Goal: Contribute content: Contribute content

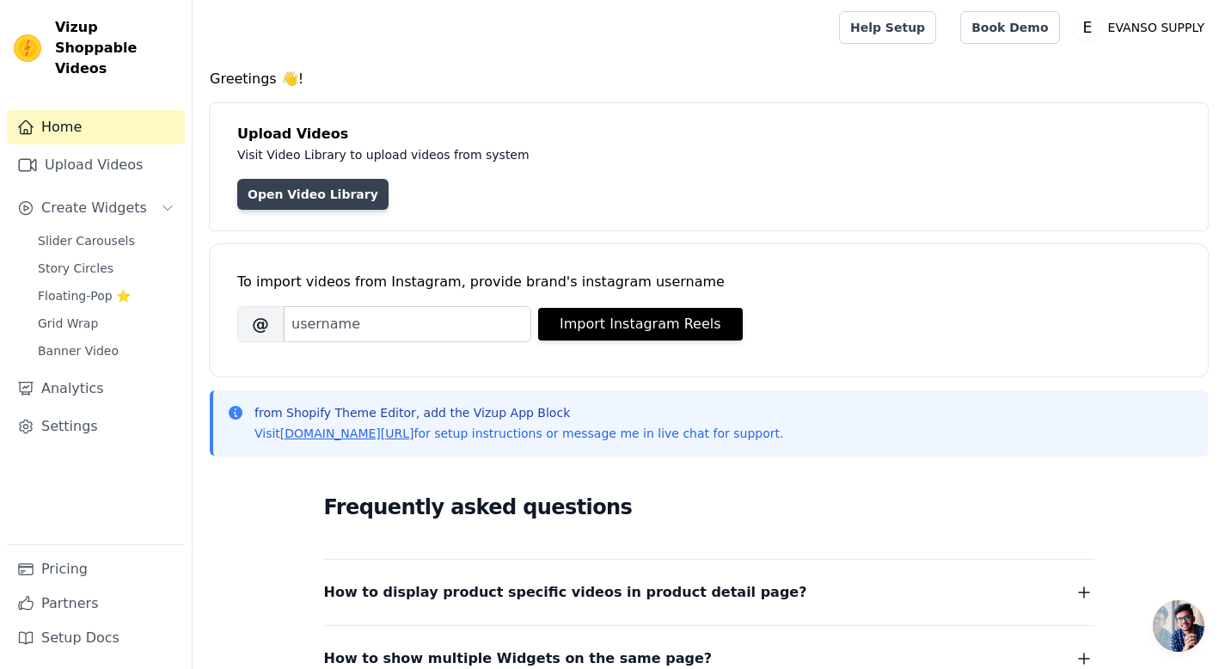
click at [319, 191] on link "Open Video Library" at bounding box center [312, 194] width 151 height 31
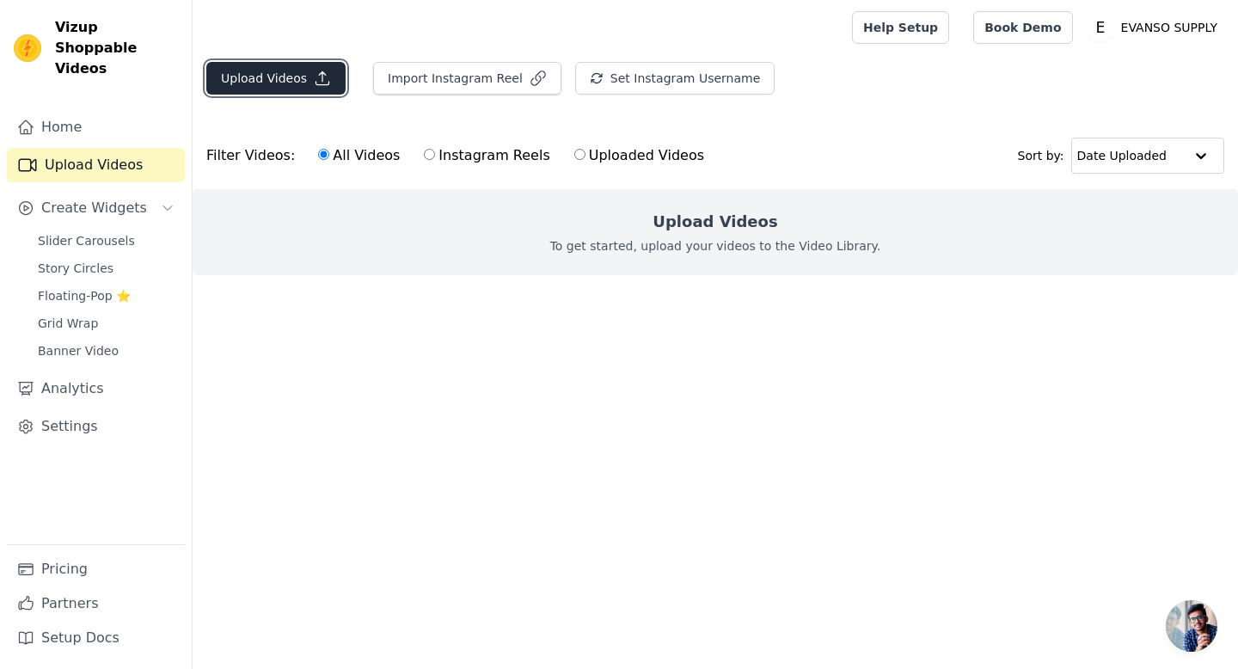
click at [296, 72] on button "Upload Videos" at bounding box center [275, 78] width 139 height 33
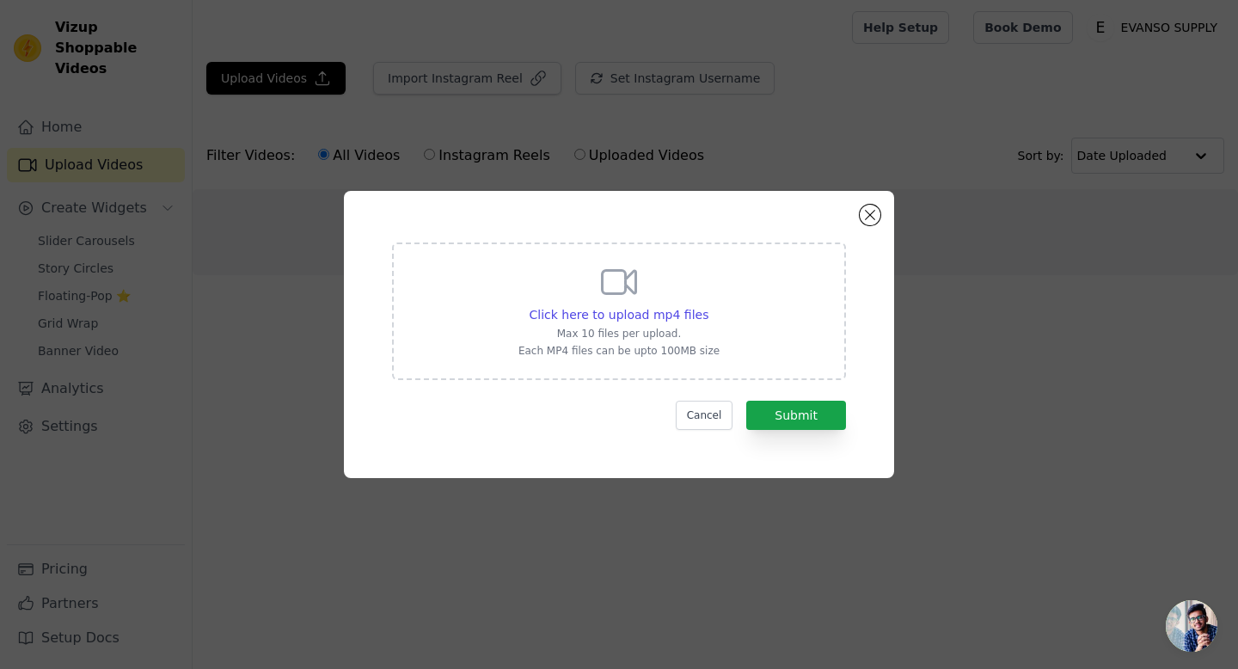
click at [627, 301] on icon at bounding box center [618, 281] width 41 height 41
click at [707, 305] on input "Click here to upload mp4 files Max 10 files per upload. Each MP4 files can be u…" at bounding box center [707, 305] width 1 height 1
drag, startPoint x: 509, startPoint y: 219, endPoint x: 631, endPoint y: 181, distance: 127.8
click at [631, 181] on div "Click here to upload mp4 files Max 10 files per upload. Each MP4 files can be u…" at bounding box center [619, 334] width 1183 height 342
drag, startPoint x: 609, startPoint y: 216, endPoint x: 649, endPoint y: 193, distance: 45.8
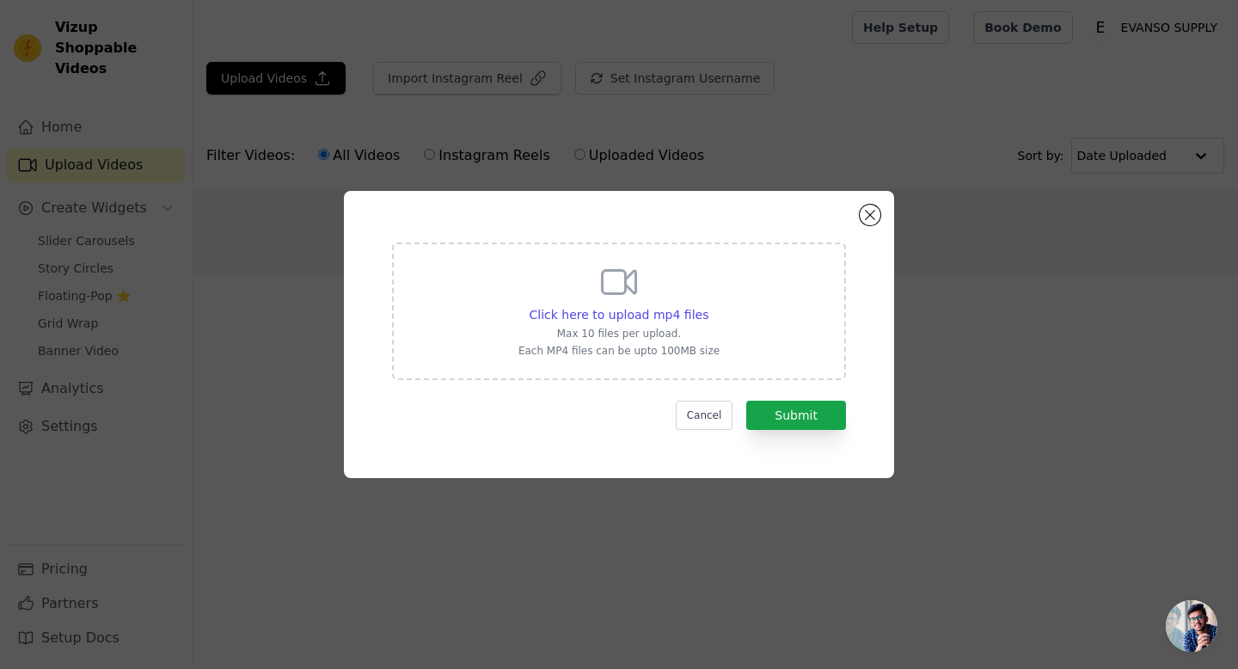
click at [647, 193] on div "Click here to upload mp4 files Max 10 files per upload. Each MP4 files can be u…" at bounding box center [619, 334] width 550 height 287
click at [698, 410] on button "Cancel" at bounding box center [705, 415] width 58 height 29
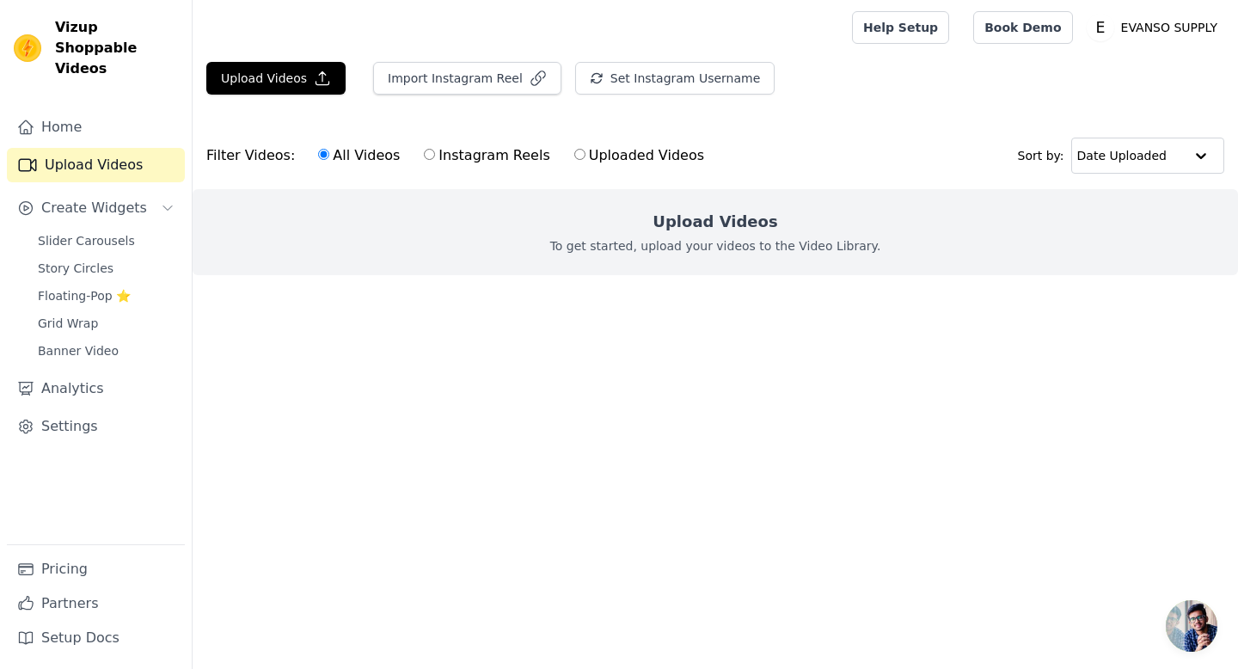
click at [693, 248] on p "To get started, upload your videos to the Video Library." at bounding box center [715, 245] width 331 height 17
drag, startPoint x: 0, startPoint y: 73, endPoint x: 52, endPoint y: 68, distance: 52.7
click at [52, 68] on div "Vizup Shoppable Videos Home Upload Videos Create Widgets Slider Carousels Story…" at bounding box center [96, 334] width 193 height 669
drag, startPoint x: 1237, startPoint y: 263, endPoint x: 1183, endPoint y: 275, distance: 55.5
click at [1176, 270] on div "Upload Videos To get started, upload your videos to the Video Library." at bounding box center [715, 232] width 1045 height 86
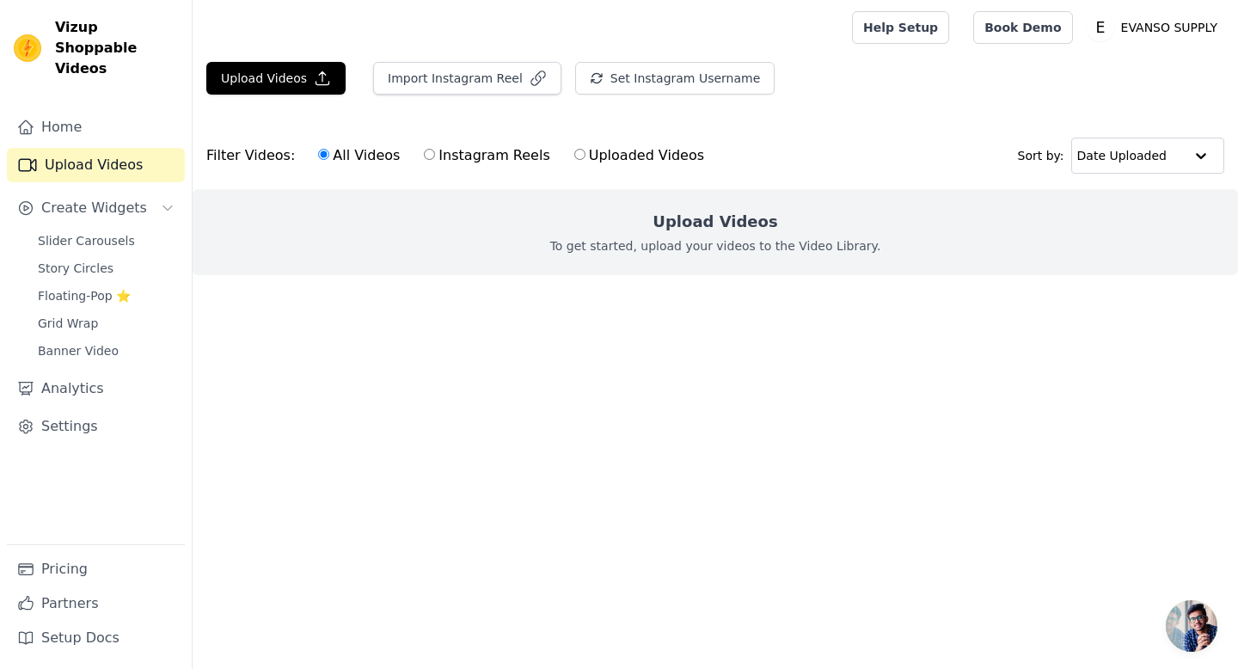
drag, startPoint x: 1237, startPoint y: 315, endPoint x: 957, endPoint y: 309, distance: 279.4
click at [1050, 333] on main "Upload Videos Import Instagram Reel Set Instagram Username Import Latest IG Ree…" at bounding box center [715, 199] width 1045 height 289
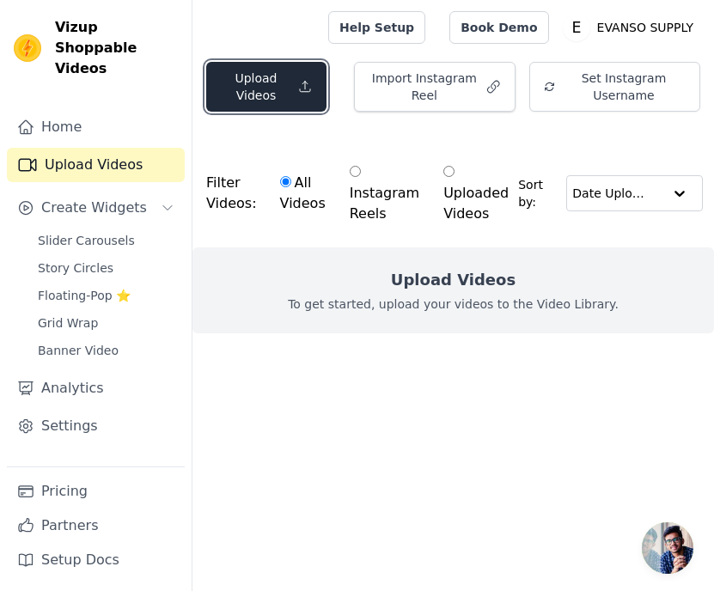
click at [273, 80] on button "Upload Videos" at bounding box center [266, 87] width 120 height 50
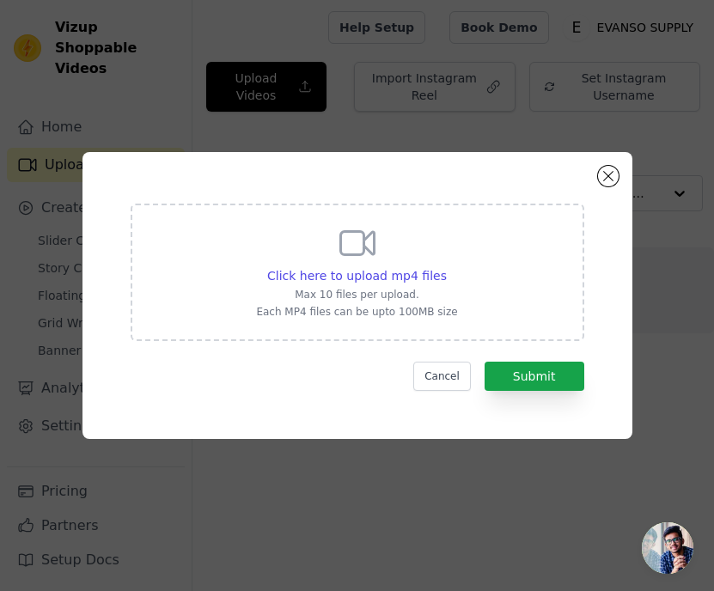
click at [376, 265] on div "Click here to upload mp4 files Max 10 files per upload. Each MP4 files can be u…" at bounding box center [356, 271] width 201 height 96
click at [446, 266] on input "Click here to upload mp4 files Max 10 files per upload. Each MP4 files can be u…" at bounding box center [446, 266] width 1 height 1
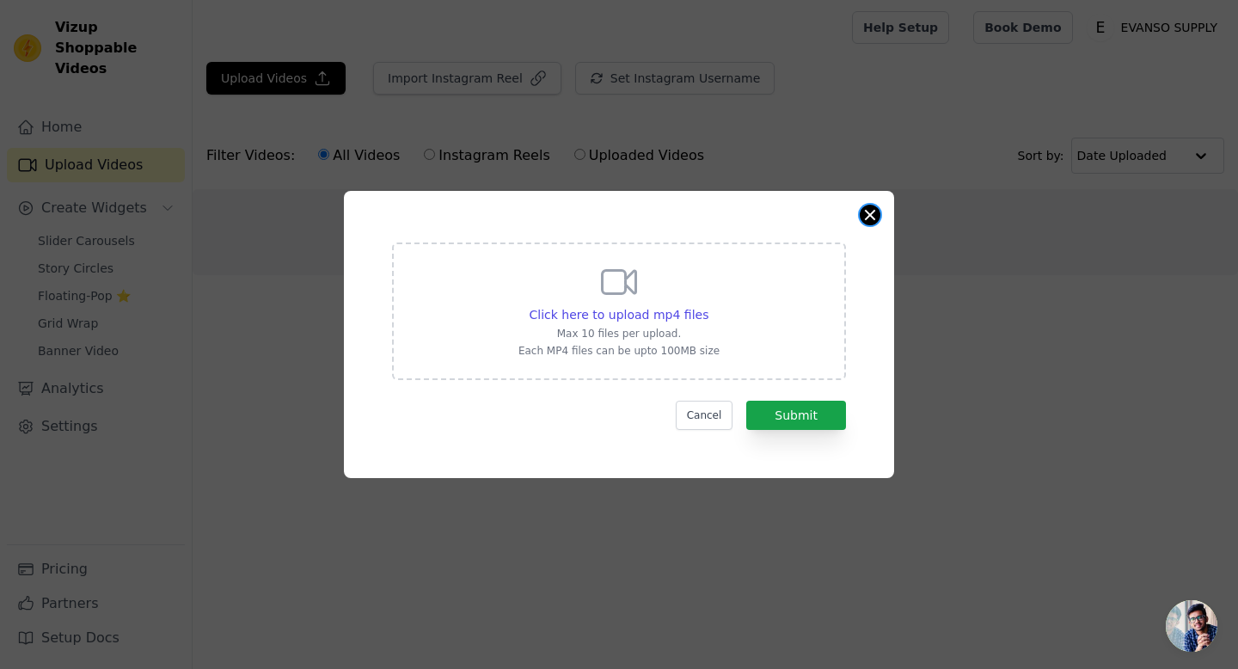
click at [871, 211] on button "Close modal" at bounding box center [869, 215] width 21 height 21
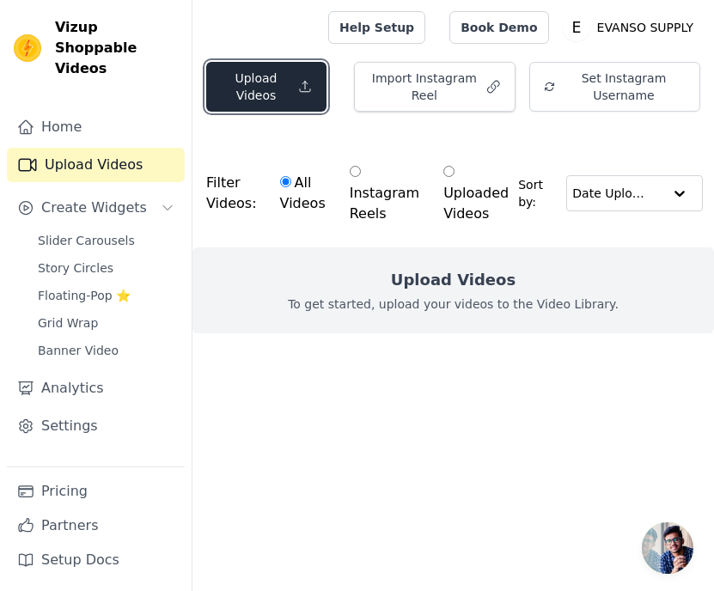
click at [271, 82] on button "Upload Videos" at bounding box center [266, 87] width 120 height 50
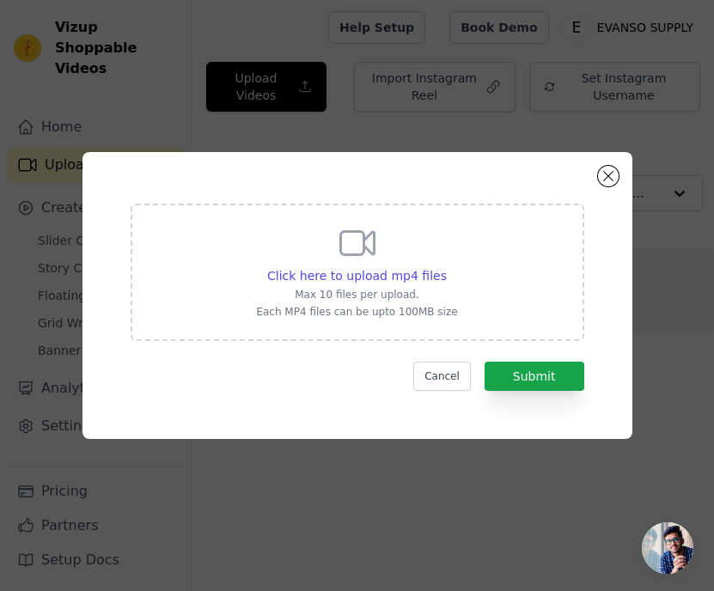
click at [365, 264] on div "Click here to upload mp4 files Max 10 files per upload. Each MP4 files can be u…" at bounding box center [356, 271] width 201 height 96
click at [446, 266] on input "Click here to upload mp4 files Max 10 files per upload. Each MP4 files can be u…" at bounding box center [446, 266] width 1 height 1
click at [607, 174] on button "Close modal" at bounding box center [608, 176] width 21 height 21
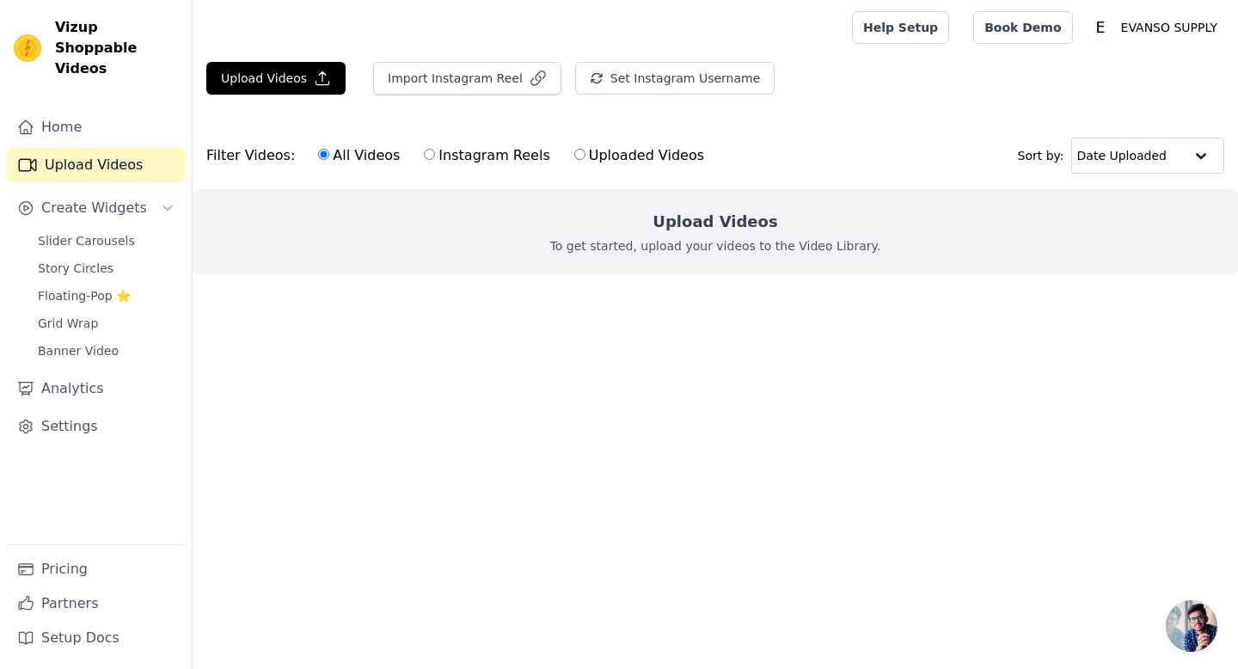
click at [149, 148] on link "Upload Videos" at bounding box center [96, 165] width 178 height 34
click at [573, 154] on label "Uploaded Videos" at bounding box center [638, 155] width 131 height 22
click at [574, 154] on input "Uploaded Videos" at bounding box center [579, 154] width 11 height 11
radio input "true"
click at [573, 154] on label "Uploaded Videos" at bounding box center [638, 155] width 131 height 22
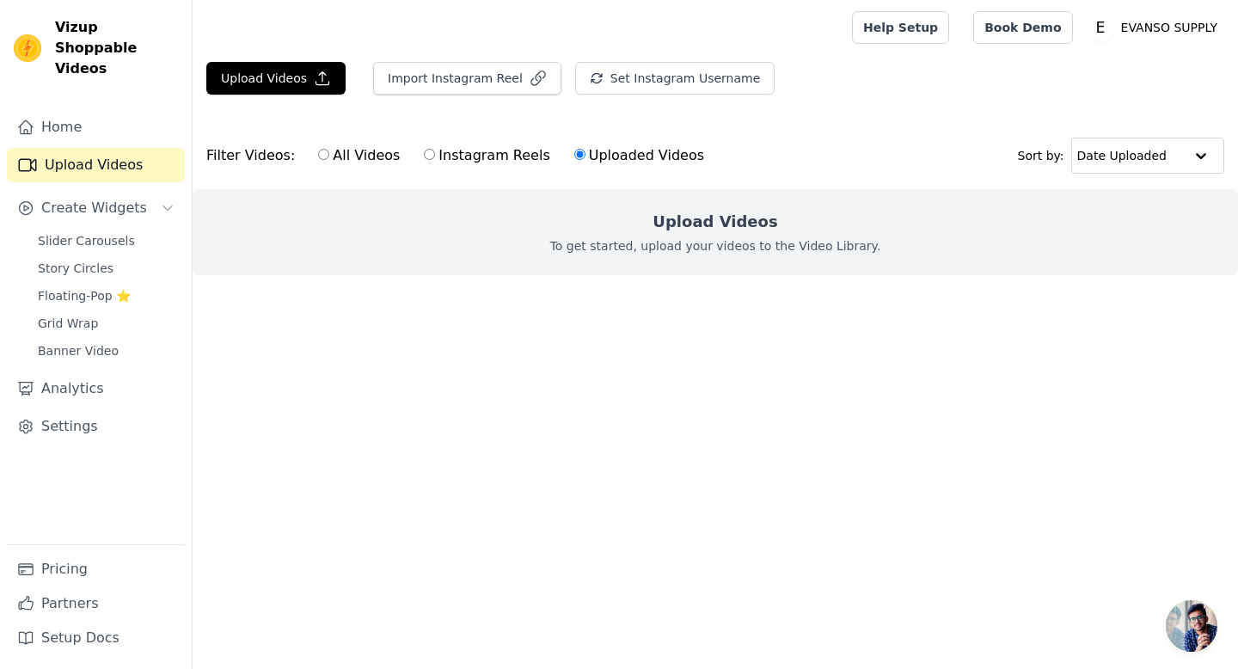
click at [574, 154] on input "Uploaded Videos" at bounding box center [579, 154] width 11 height 11
click at [85, 111] on link "Home" at bounding box center [96, 127] width 178 height 34
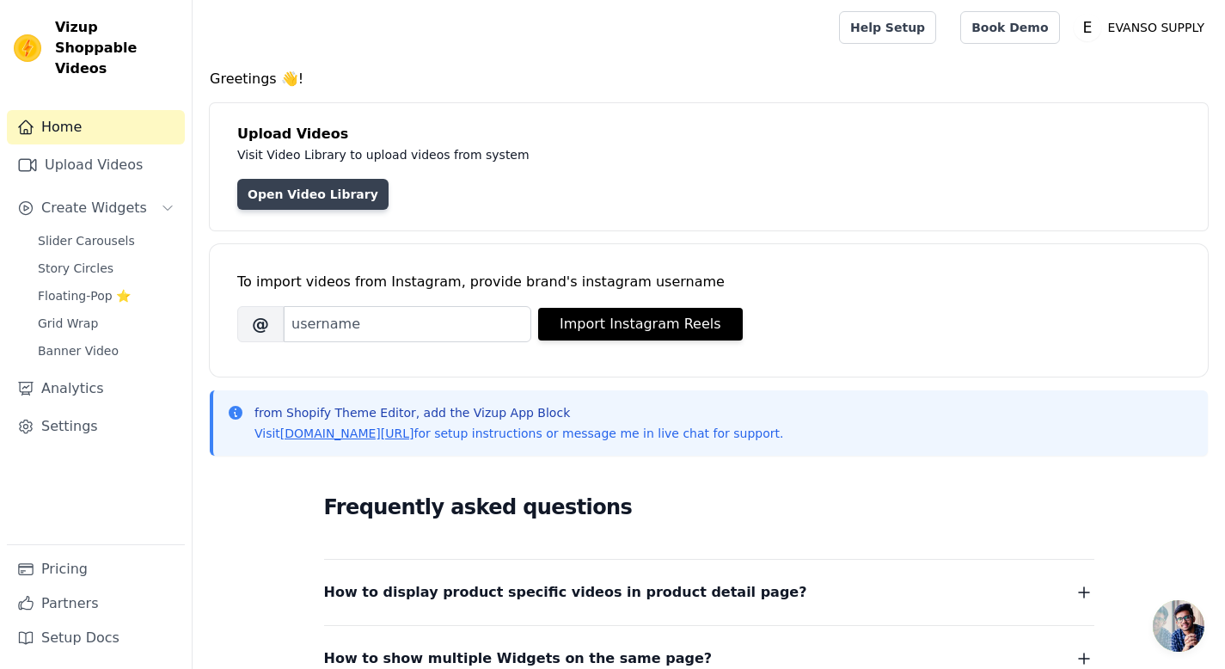
click at [344, 191] on link "Open Video Library" at bounding box center [312, 194] width 151 height 31
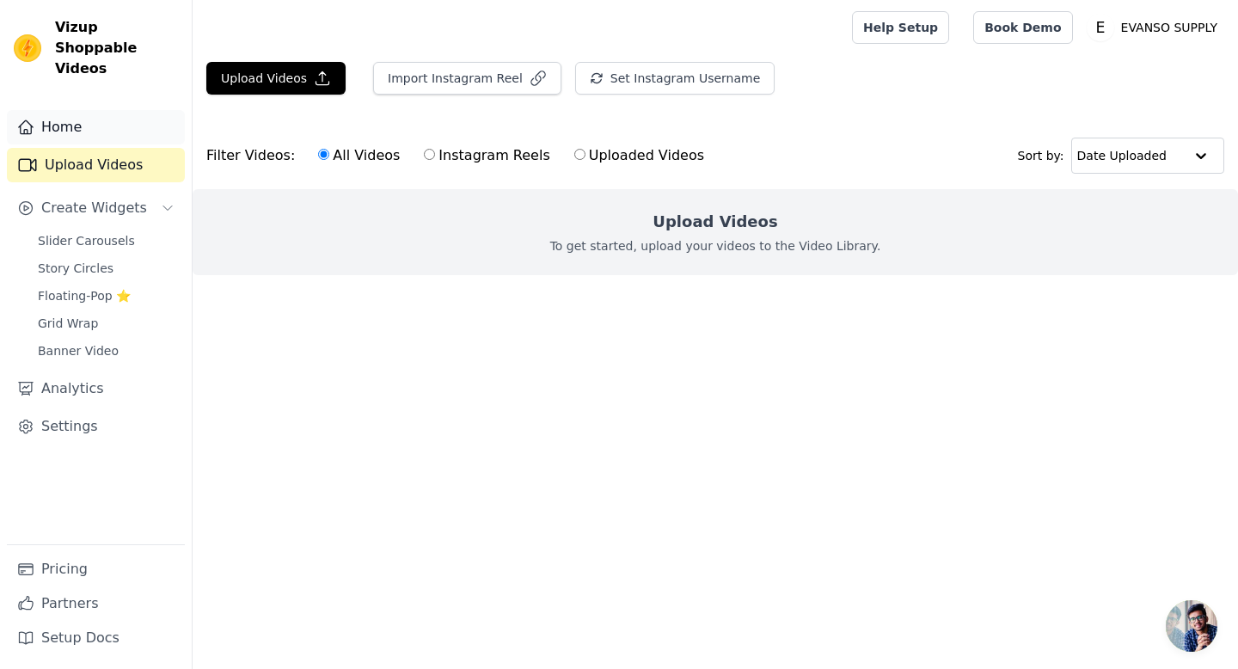
click at [54, 110] on link "Home" at bounding box center [96, 127] width 178 height 34
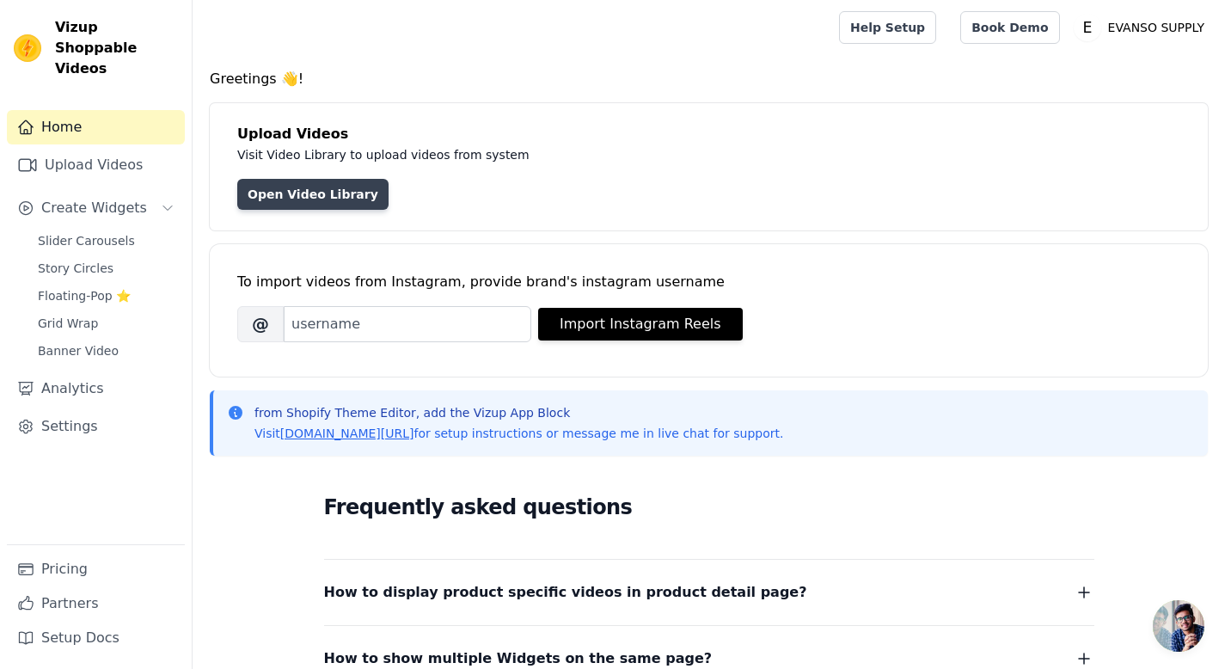
click at [272, 188] on link "Open Video Library" at bounding box center [312, 194] width 151 height 31
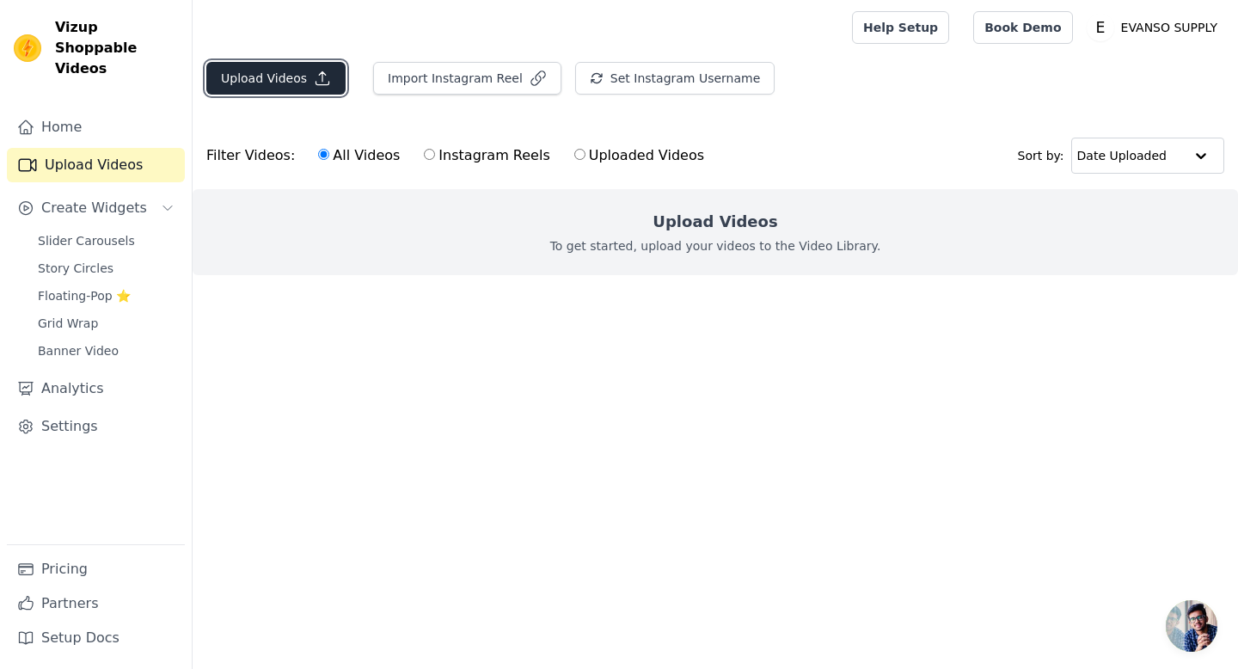
click at [317, 75] on icon "button" at bounding box center [322, 78] width 17 height 17
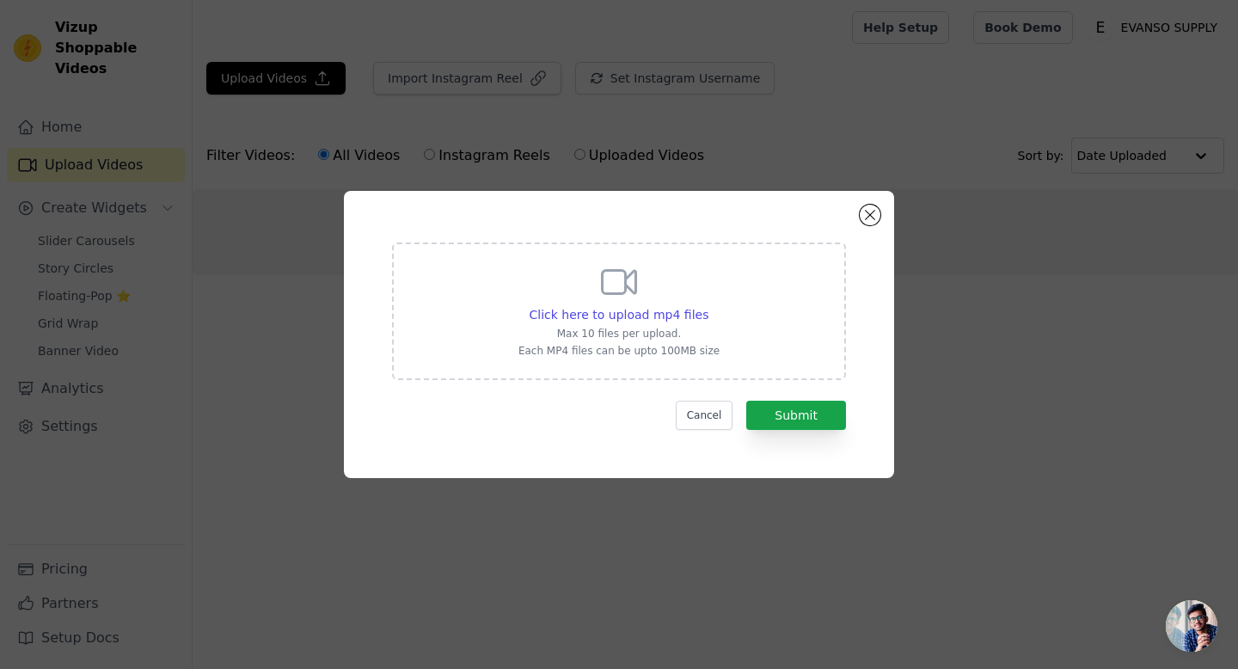
click at [657, 329] on p "Max 10 files per upload." at bounding box center [618, 334] width 201 height 14
click at [707, 306] on input "Click here to upload mp4 files Max 10 files per upload. Each MP4 files can be u…" at bounding box center [707, 305] width 1 height 1
type input "C:\fakepath\furniture video.mp4"
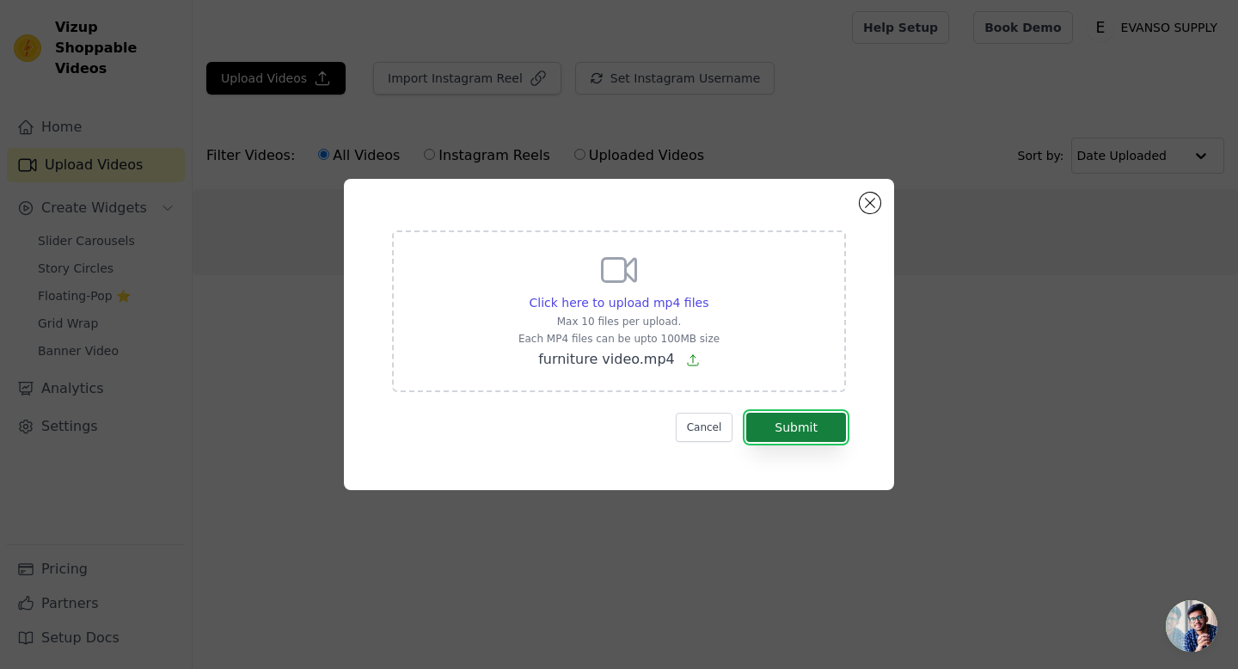
click at [789, 423] on button "Submit" at bounding box center [796, 427] width 100 height 29
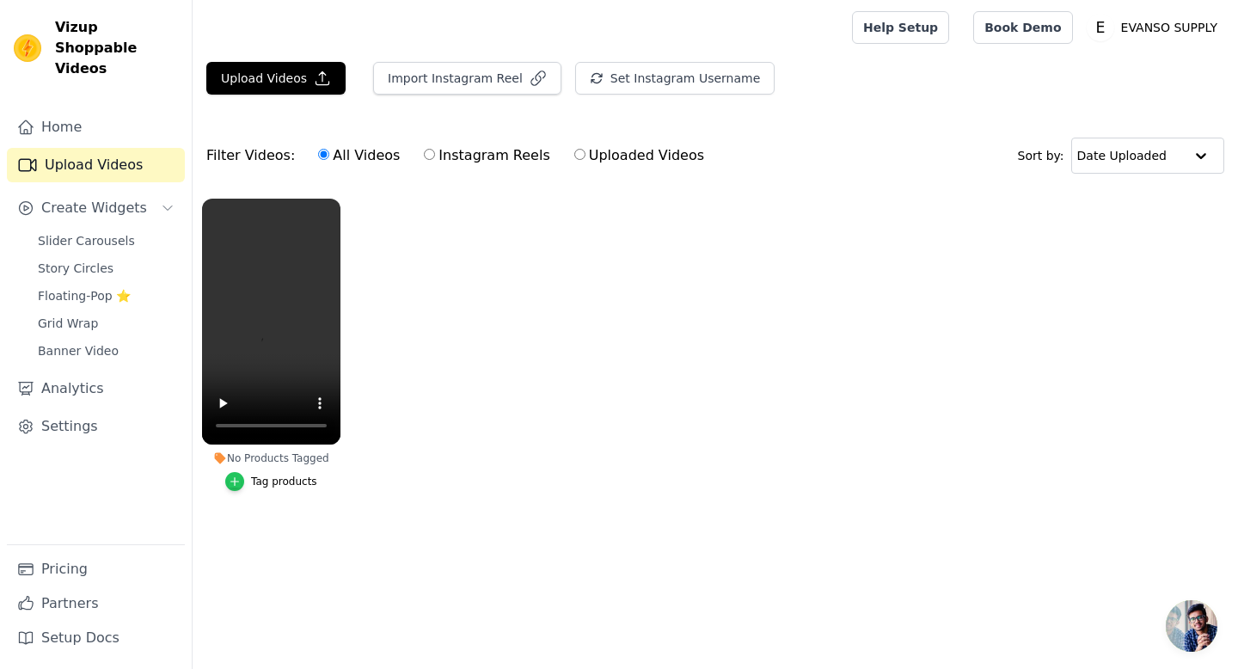
click at [238, 479] on icon "button" at bounding box center [235, 481] width 12 height 12
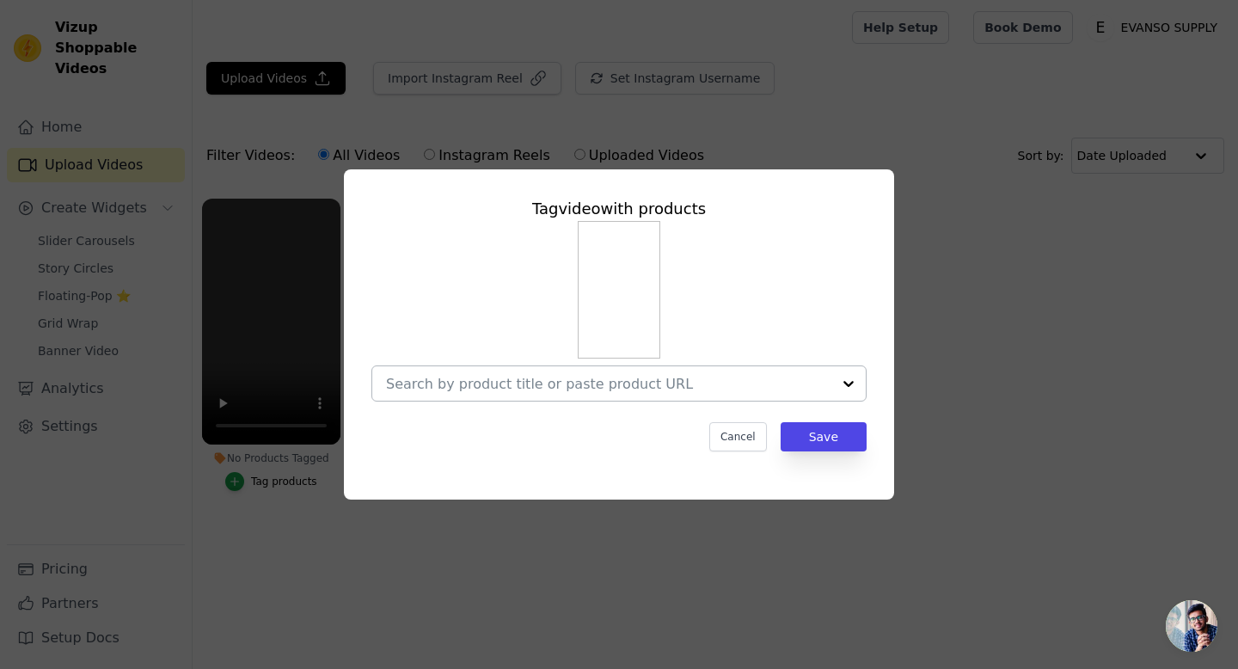
click at [851, 379] on div at bounding box center [848, 383] width 34 height 34
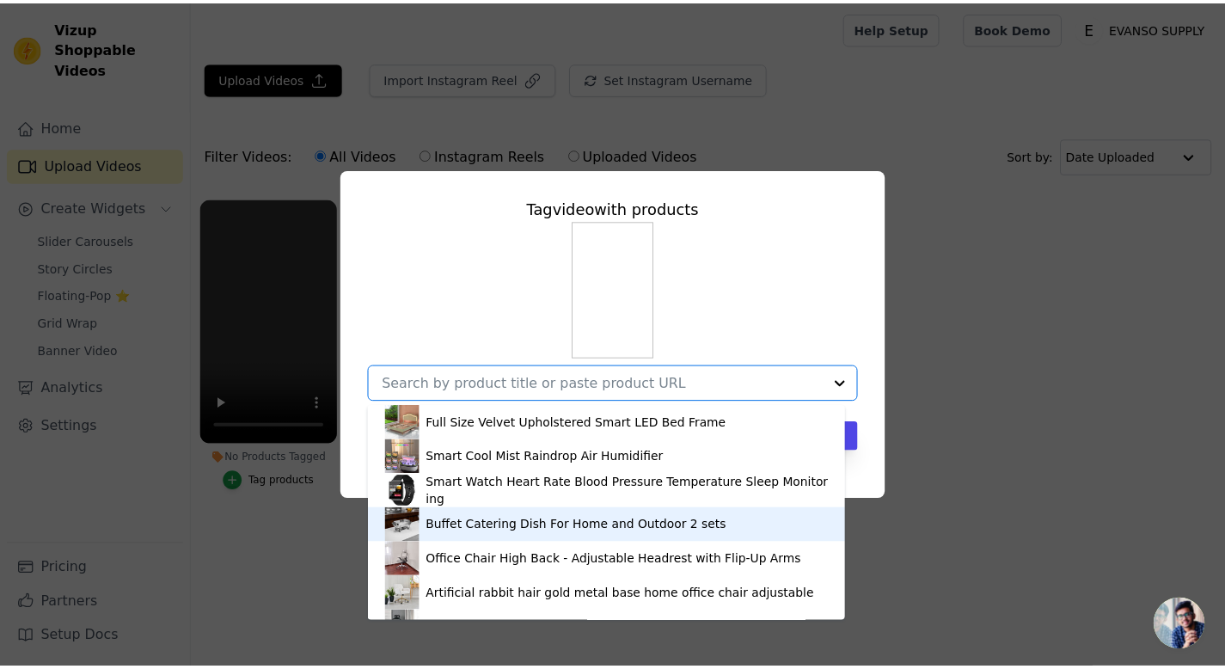
scroll to position [174, 0]
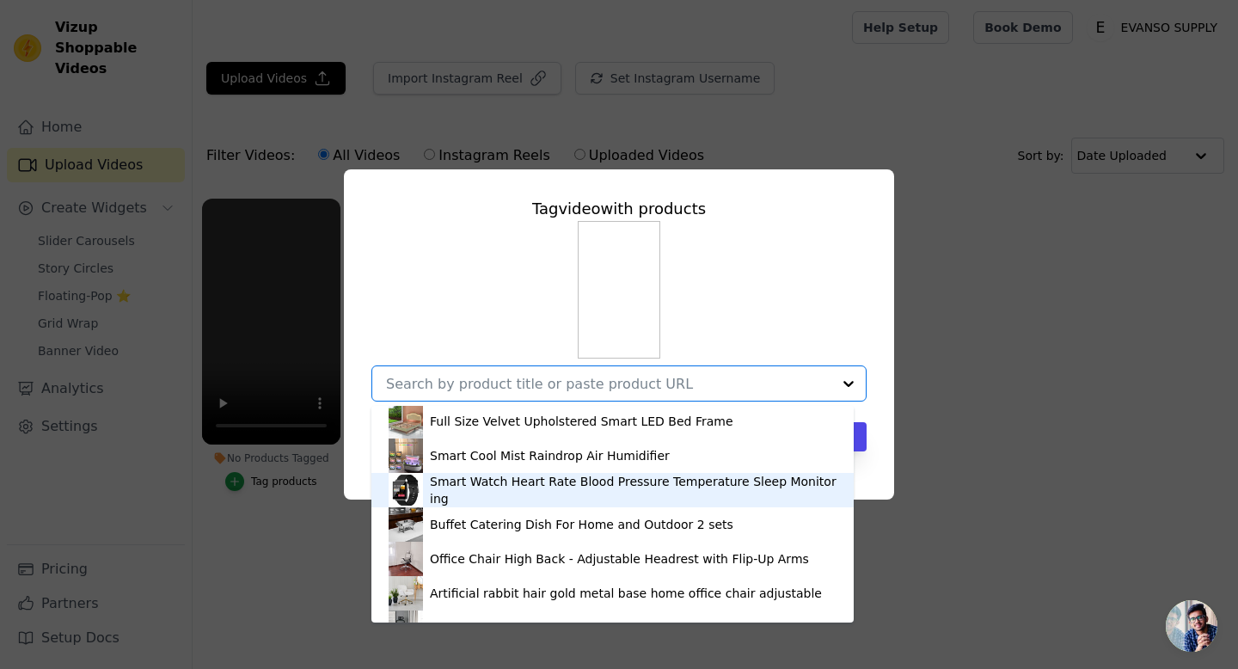
click at [398, 487] on img at bounding box center [405, 490] width 34 height 34
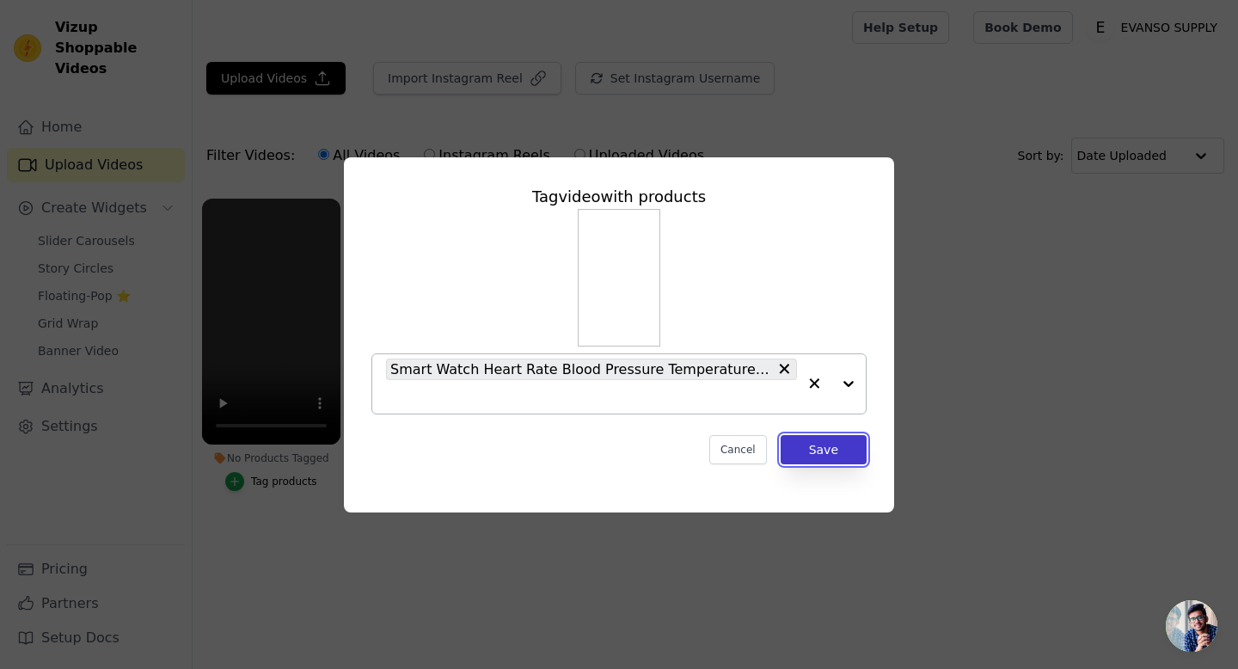
click at [828, 453] on button "Save" at bounding box center [823, 449] width 86 height 29
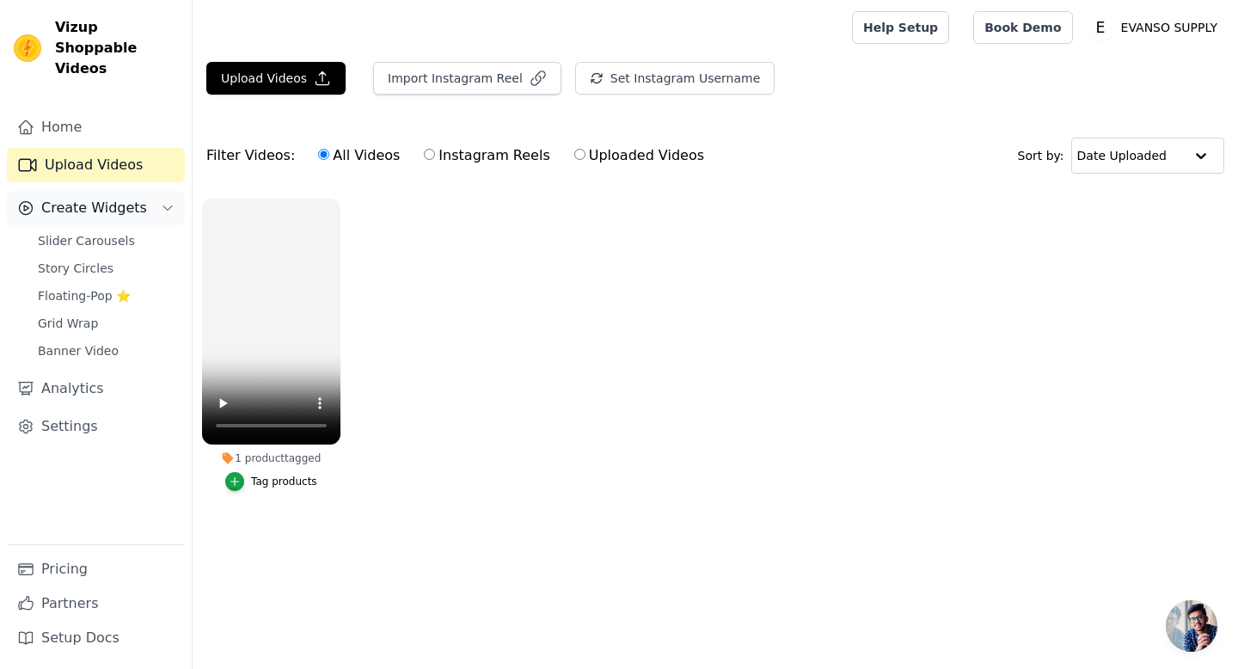
click at [169, 201] on icon "Sidebar" at bounding box center [168, 208] width 14 height 14
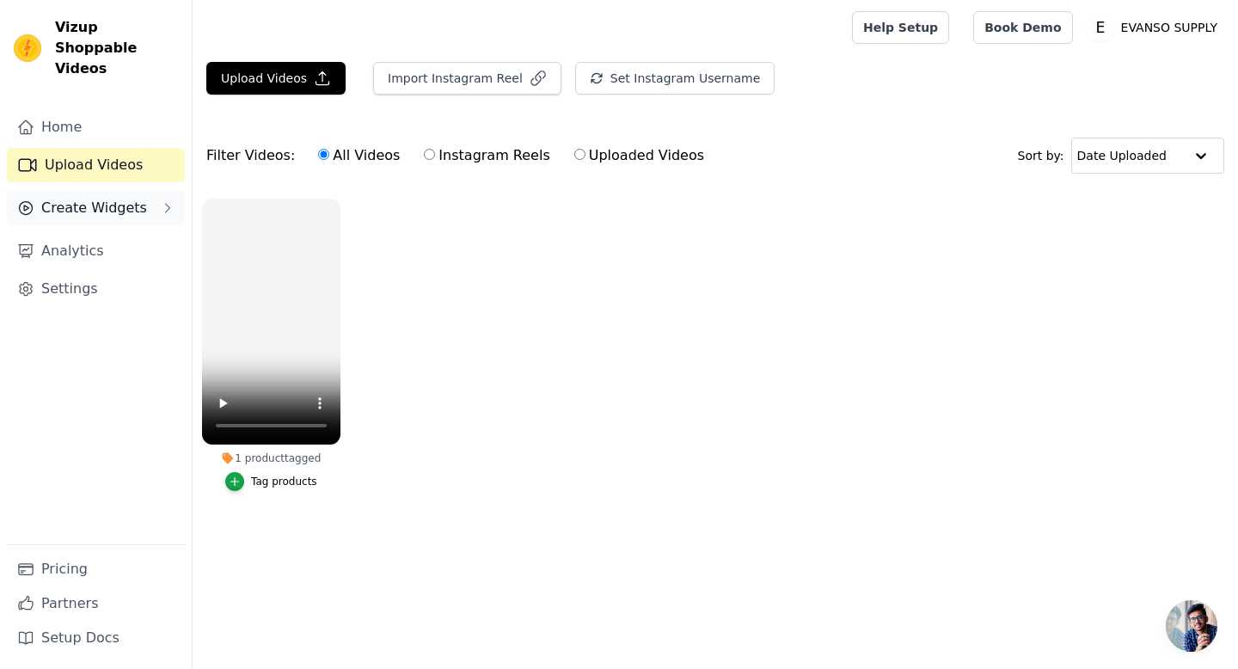
click at [171, 201] on icon "Sidebar" at bounding box center [168, 208] width 14 height 14
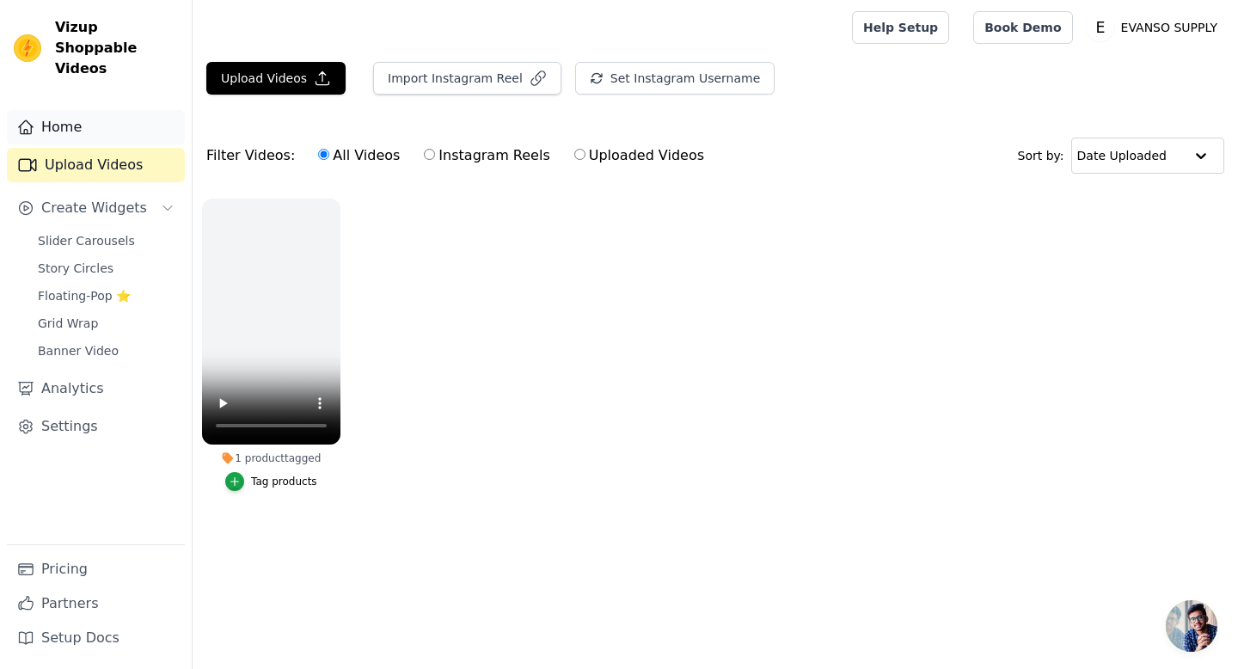
click at [29, 119] on icon "Sidebar" at bounding box center [25, 127] width 17 height 17
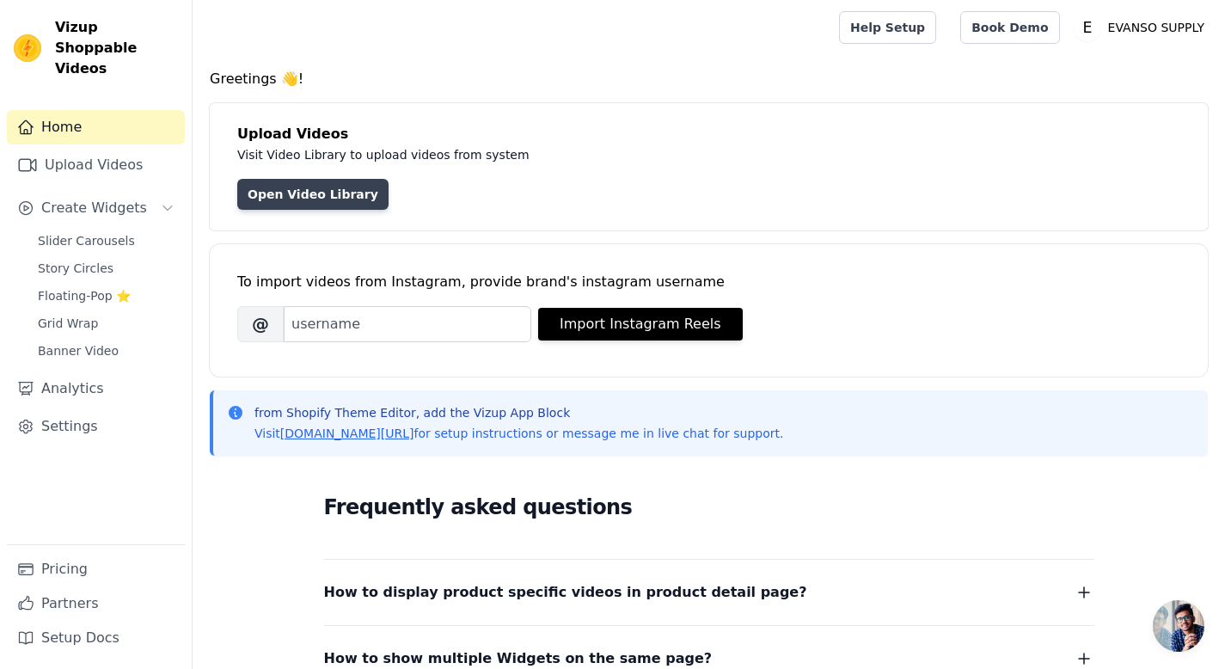
click at [284, 194] on link "Open Video Library" at bounding box center [312, 194] width 151 height 31
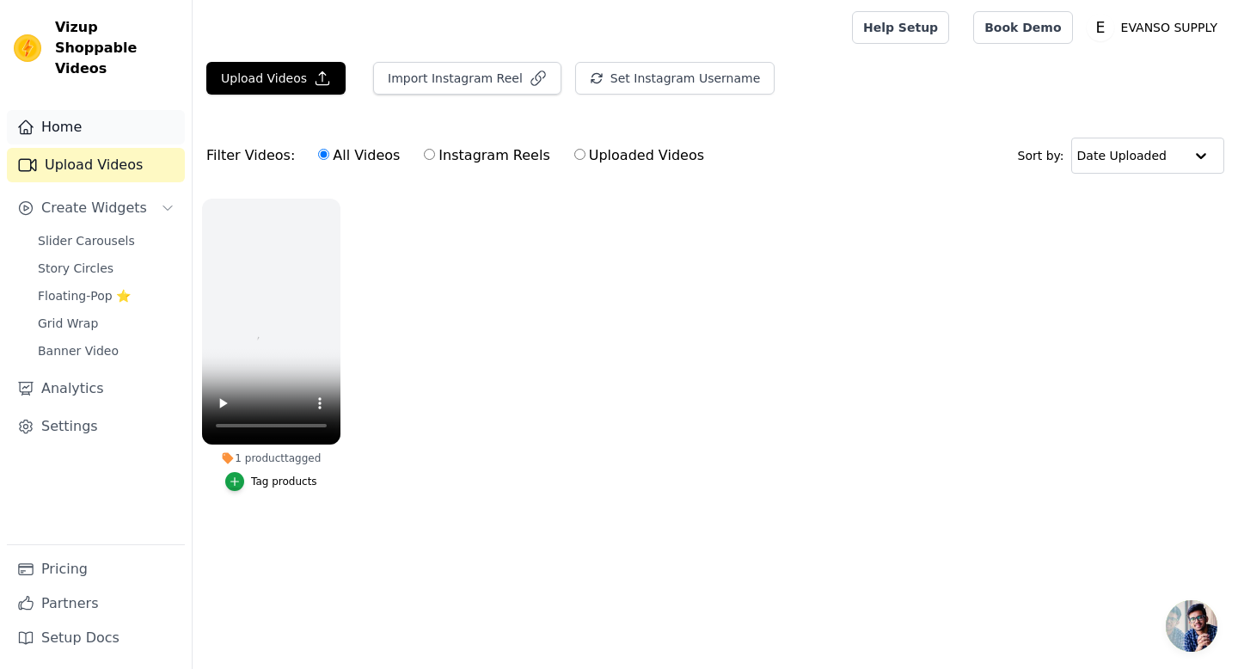
click at [26, 119] on icon "Sidebar" at bounding box center [25, 127] width 17 height 17
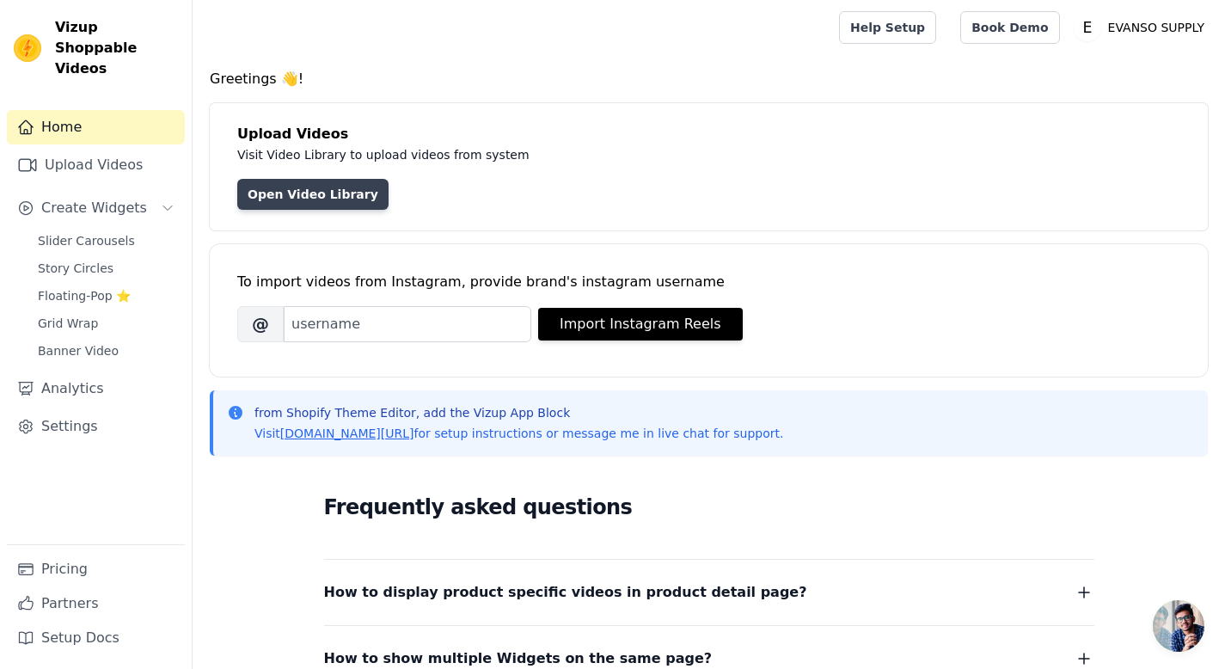
click at [333, 188] on link "Open Video Library" at bounding box center [312, 194] width 151 height 31
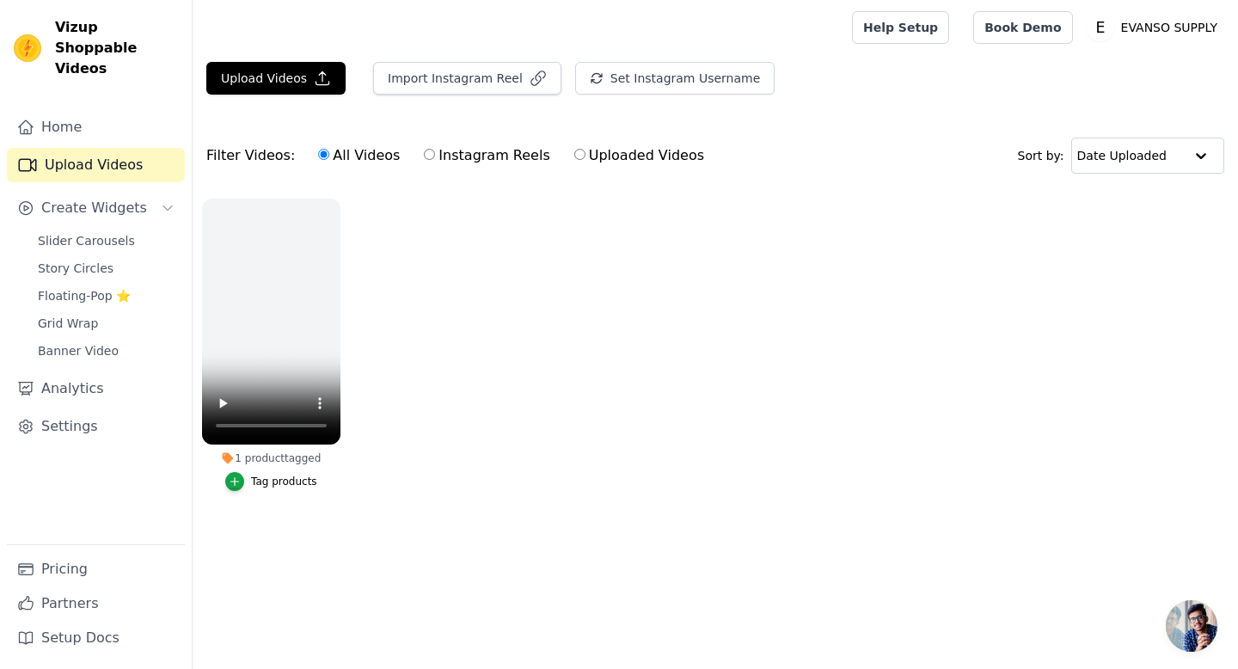
click at [382, 347] on ul "1 product tagged Tag products" at bounding box center [715, 362] width 1045 height 346
